Goal: Check status: Check status

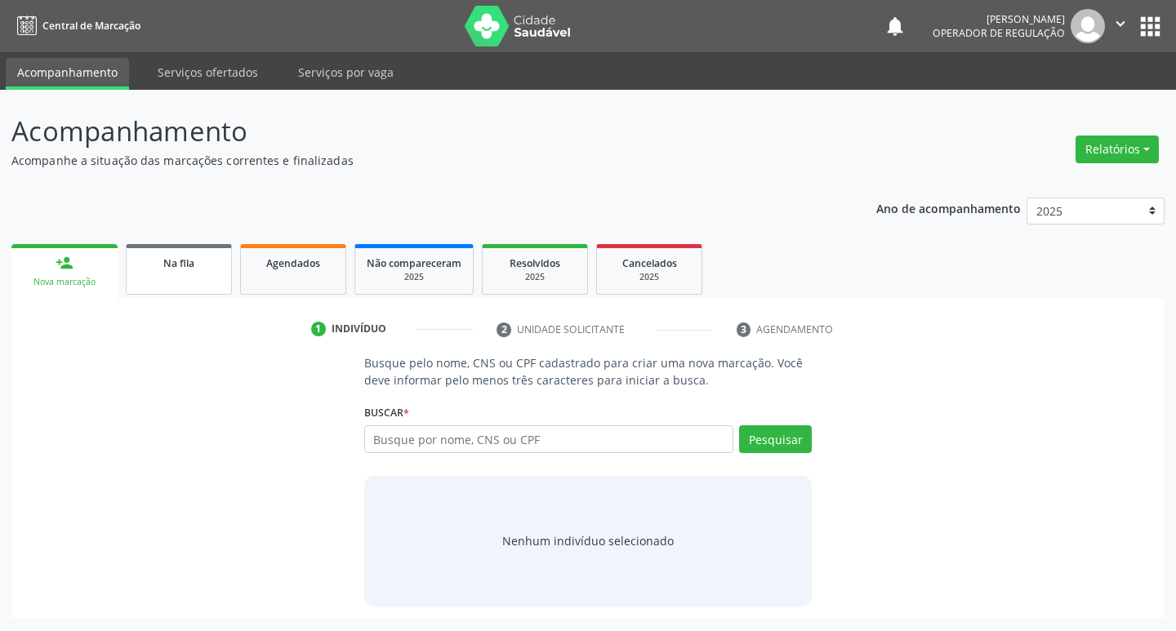
click at [194, 283] on link "Na fila" at bounding box center [179, 269] width 106 height 51
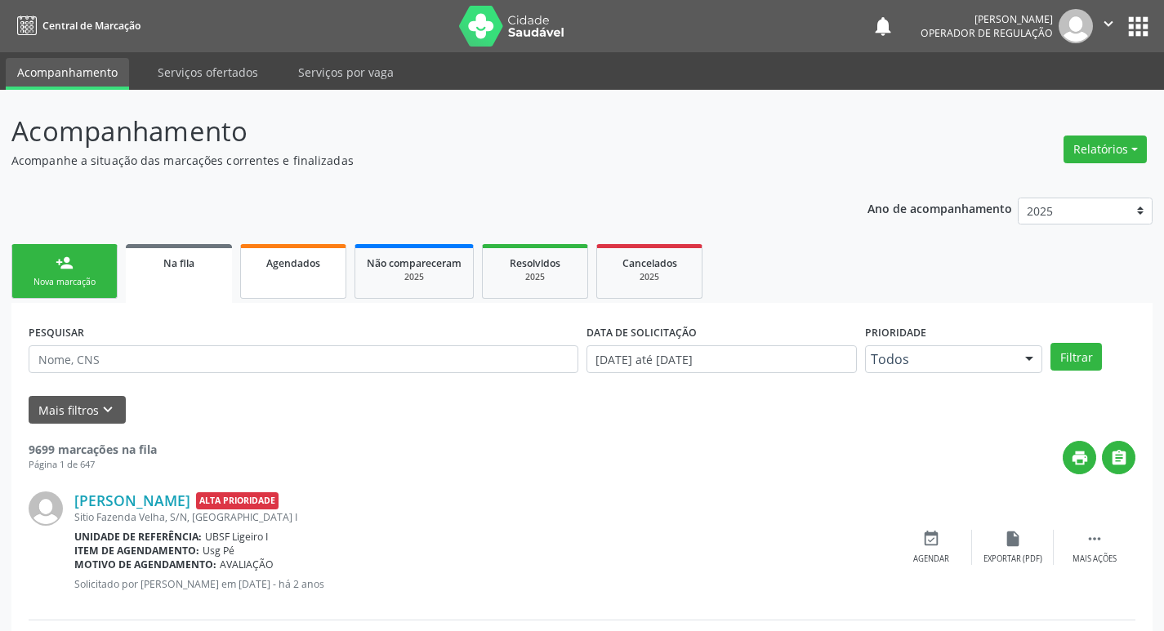
click at [305, 275] on link "Agendados" at bounding box center [293, 271] width 106 height 55
select select "8"
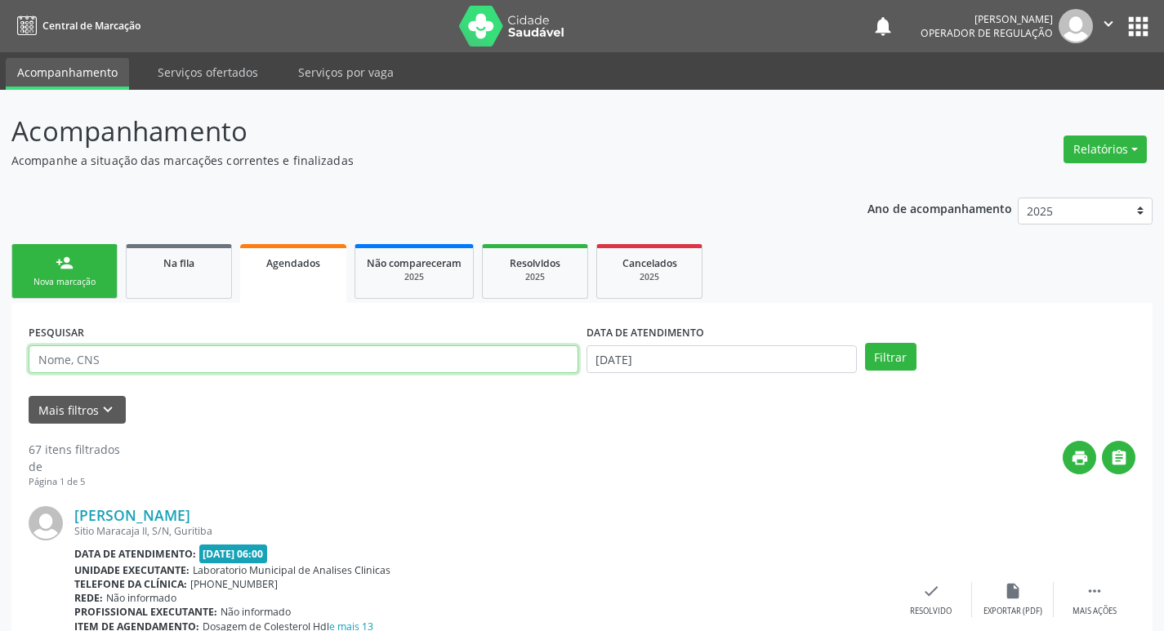
click at [227, 359] on input "text" at bounding box center [304, 360] width 550 height 28
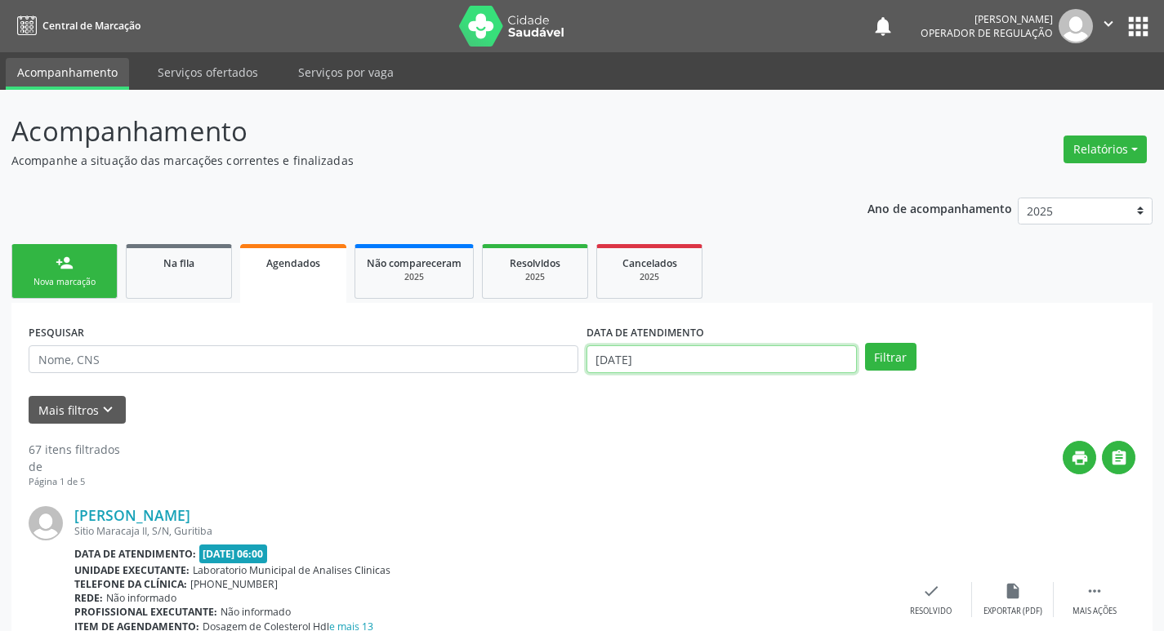
click at [682, 362] on input "[DATE]" at bounding box center [722, 360] width 270 height 28
click at [447, 381] on div "PESQUISAR" at bounding box center [304, 352] width 558 height 64
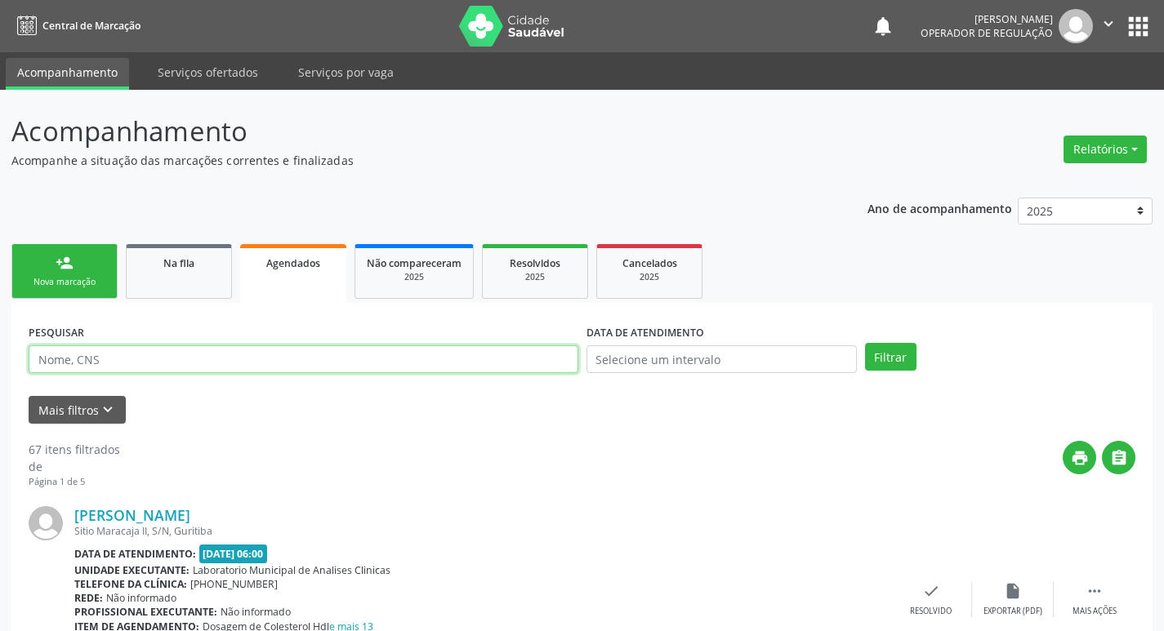
click at [450, 352] on input "text" at bounding box center [304, 360] width 550 height 28
type input "702108766218292"
click at [865, 343] on button "Filtrar" at bounding box center [890, 357] width 51 height 28
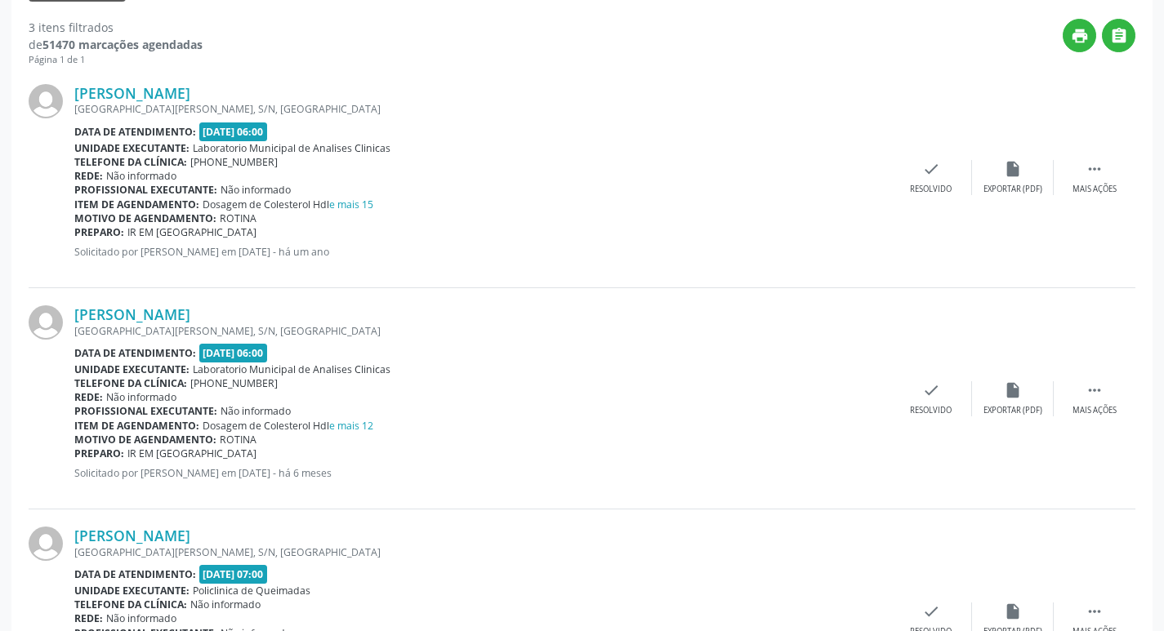
scroll to position [223, 0]
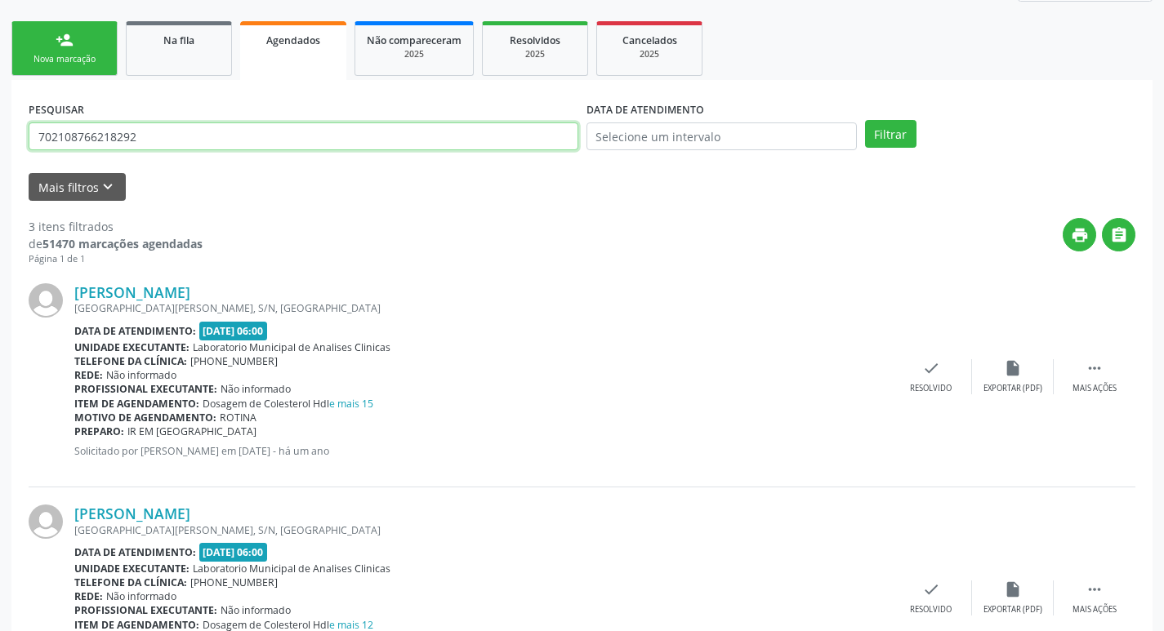
click at [218, 149] on input "702108766218292" at bounding box center [304, 137] width 550 height 28
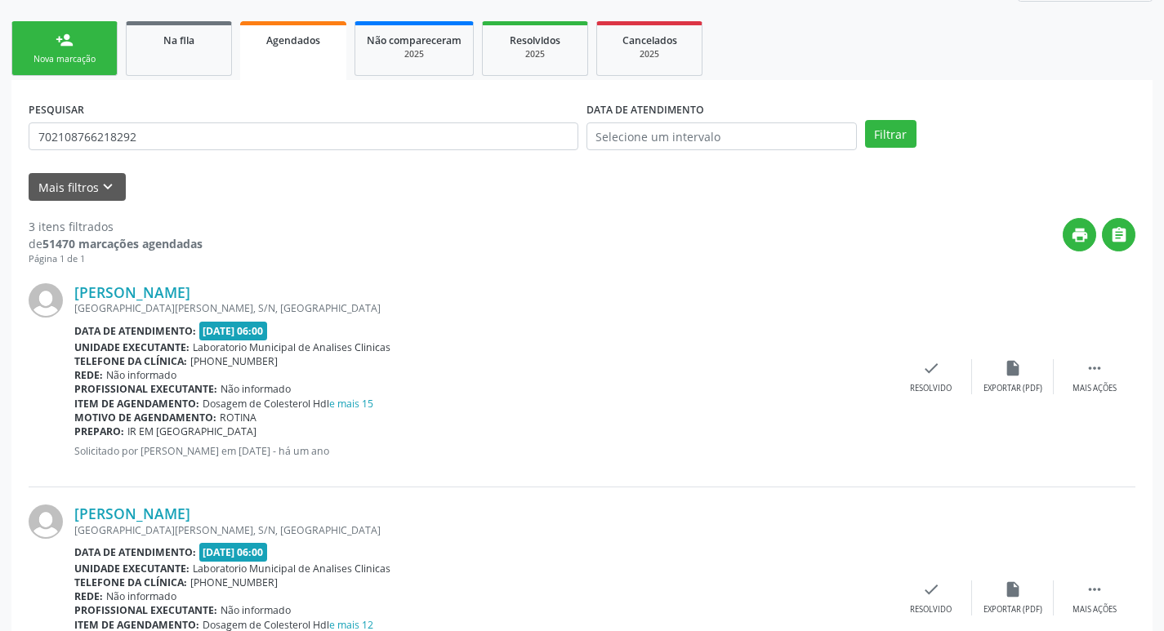
click at [99, 42] on link "person_add Nova marcação" at bounding box center [64, 48] width 106 height 55
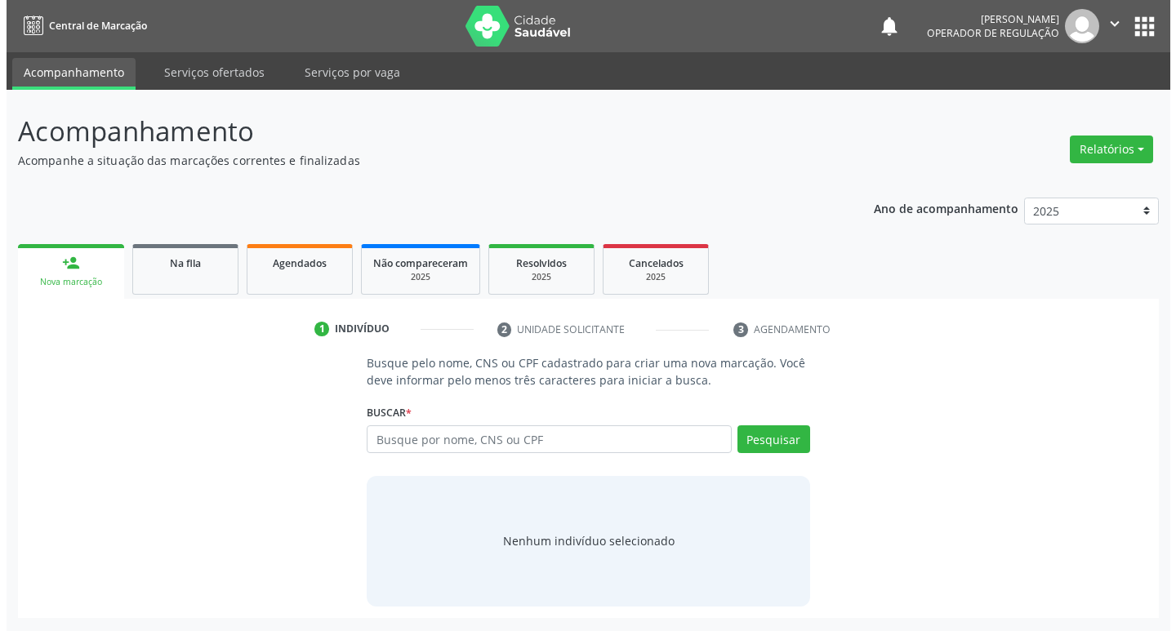
scroll to position [0, 0]
